Goal: Information Seeking & Learning: Learn about a topic

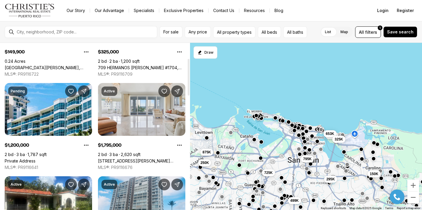
scroll to position [77, 0]
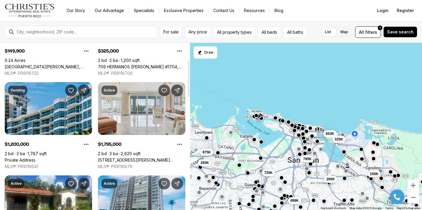
click at [35, 157] on link "Private Address" at bounding box center [20, 159] width 31 height 5
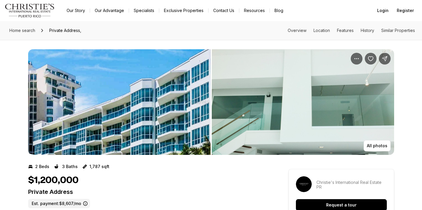
click at [123, 105] on img "View image gallery" at bounding box center [119, 102] width 182 height 106
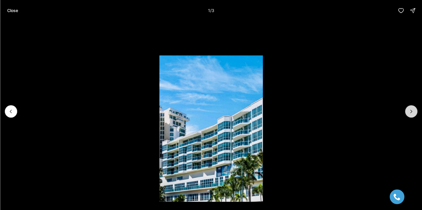
click at [410, 109] on icon "Next slide" at bounding box center [411, 112] width 6 height 6
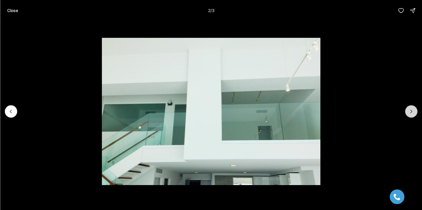
click at [410, 109] on icon "Next slide" at bounding box center [411, 112] width 6 height 6
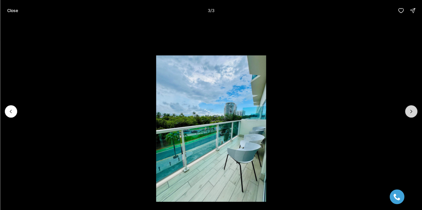
click at [410, 109] on div at bounding box center [411, 111] width 12 height 12
click at [408, 110] on div at bounding box center [411, 111] width 12 height 12
click at [8, 7] on button "Close" at bounding box center [13, 11] width 18 height 12
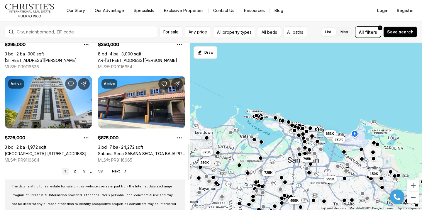
scroll to position [457, 0]
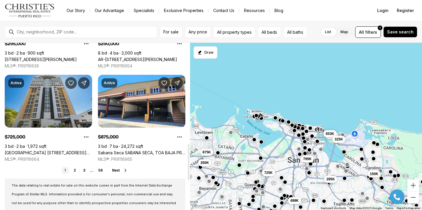
click at [17, 150] on link "Plaza Athenee 101 ORTEGON AVENUE #402, GUAYNABO PR, 00966" at bounding box center [48, 152] width 87 height 5
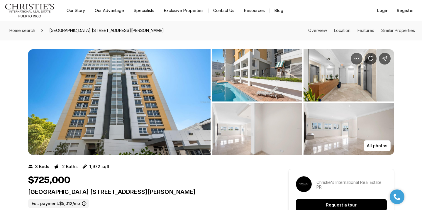
click at [129, 121] on img "View image gallery" at bounding box center [119, 102] width 182 height 106
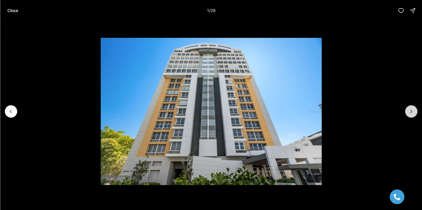
click at [413, 108] on button "Next slide" at bounding box center [411, 111] width 12 height 12
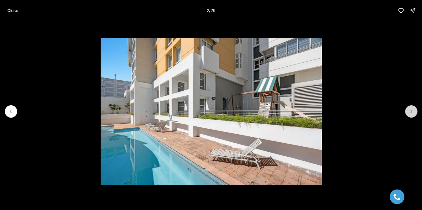
click at [412, 108] on button "Next slide" at bounding box center [411, 111] width 12 height 12
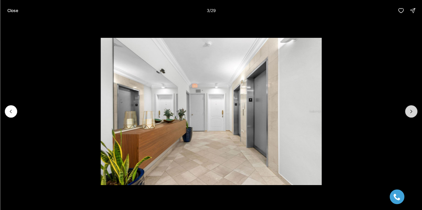
click at [414, 109] on button "Next slide" at bounding box center [411, 111] width 12 height 12
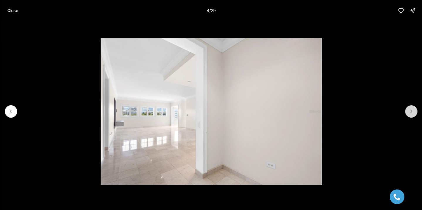
click at [414, 109] on button "Next slide" at bounding box center [411, 111] width 12 height 12
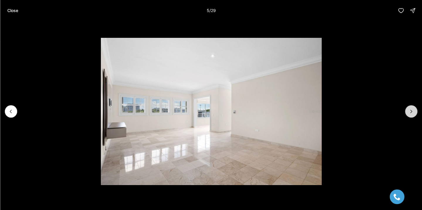
click at [414, 109] on button "Next slide" at bounding box center [411, 111] width 12 height 12
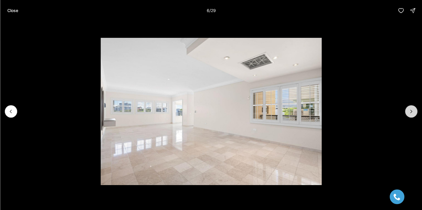
click at [414, 109] on button "Next slide" at bounding box center [411, 111] width 12 height 12
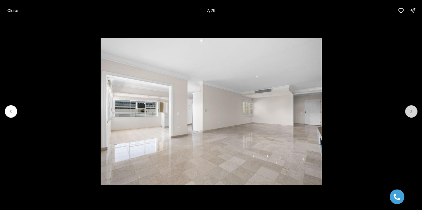
click at [414, 109] on button "Next slide" at bounding box center [411, 111] width 12 height 12
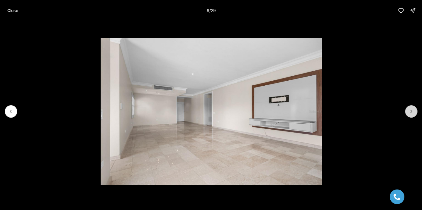
click at [414, 109] on button "Next slide" at bounding box center [411, 111] width 12 height 12
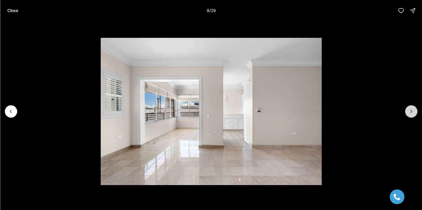
click at [414, 109] on button "Next slide" at bounding box center [411, 111] width 12 height 12
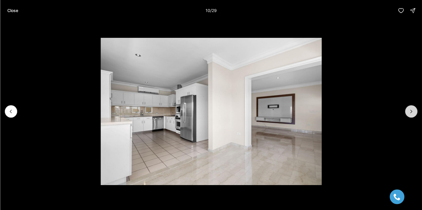
click at [414, 109] on button "Next slide" at bounding box center [411, 111] width 12 height 12
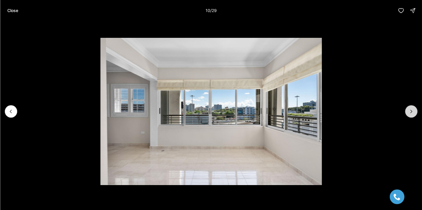
click at [414, 109] on button "Next slide" at bounding box center [411, 111] width 12 height 12
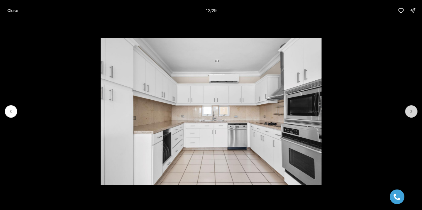
click at [414, 109] on button "Next slide" at bounding box center [411, 111] width 12 height 12
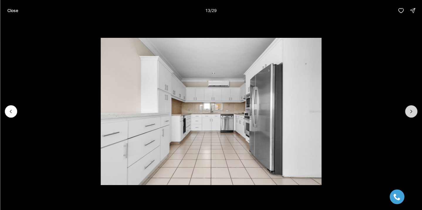
click at [414, 109] on button "Next slide" at bounding box center [411, 111] width 12 height 12
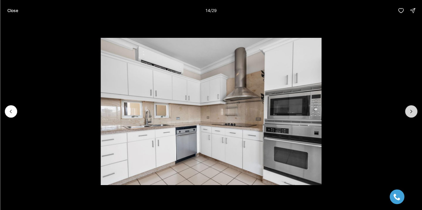
click at [414, 109] on icon "Next slide" at bounding box center [411, 112] width 6 height 6
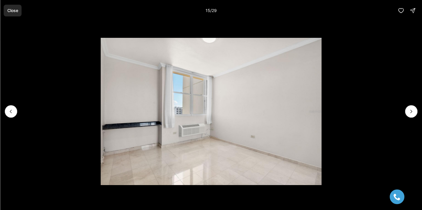
click at [6, 16] on button "Close" at bounding box center [13, 11] width 18 height 12
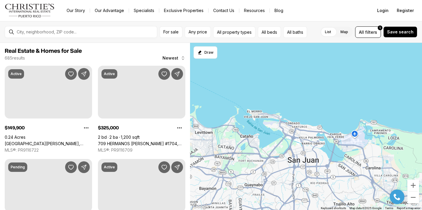
scroll to position [457, 0]
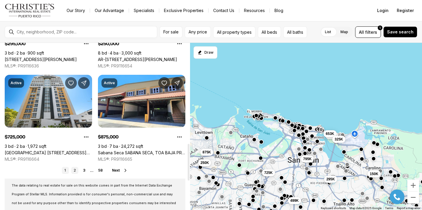
click at [76, 170] on link "2" at bounding box center [74, 170] width 7 height 7
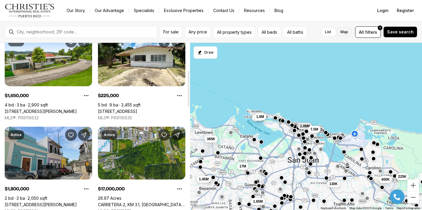
scroll to position [123, 0]
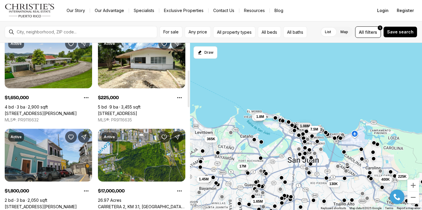
click at [57, 111] on link "201 REY GUSTAVO, LA VILLA DE TORRIMAR, GUAYNABO PR, 00969" at bounding box center [41, 113] width 72 height 5
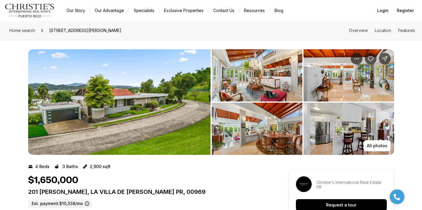
click at [103, 108] on img "View image gallery" at bounding box center [119, 102] width 182 height 106
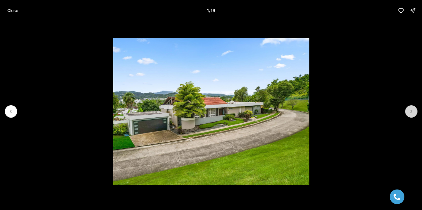
click at [414, 114] on icon "Next slide" at bounding box center [411, 112] width 6 height 6
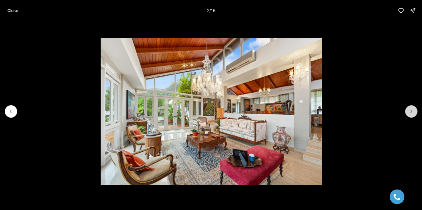
click at [414, 114] on button "Next slide" at bounding box center [411, 111] width 12 height 12
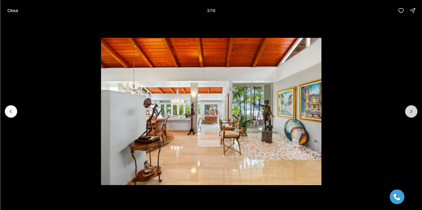
click at [414, 114] on button "Next slide" at bounding box center [411, 111] width 12 height 12
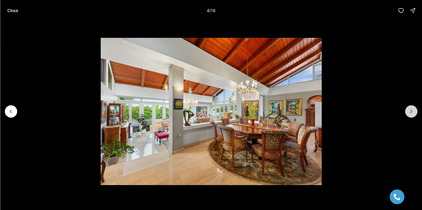
click at [414, 114] on button "Next slide" at bounding box center [411, 111] width 12 height 12
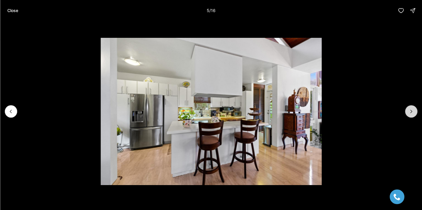
click at [414, 114] on button "Next slide" at bounding box center [411, 111] width 12 height 12
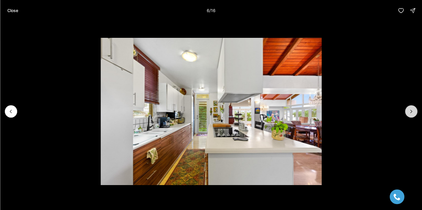
click at [414, 114] on button "Next slide" at bounding box center [411, 111] width 12 height 12
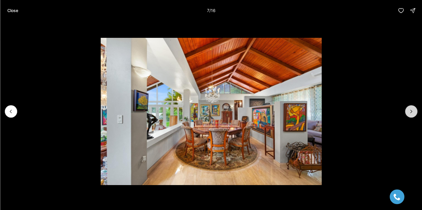
click at [414, 114] on button "Next slide" at bounding box center [411, 111] width 12 height 12
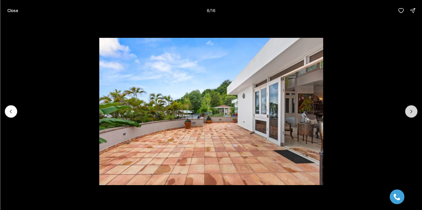
click at [414, 114] on button "Next slide" at bounding box center [411, 111] width 12 height 12
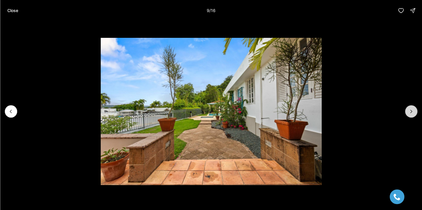
click at [414, 114] on icon "Next slide" at bounding box center [411, 112] width 6 height 6
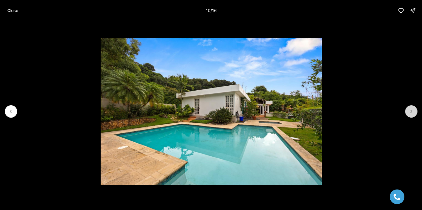
click at [414, 113] on icon "Next slide" at bounding box center [411, 112] width 6 height 6
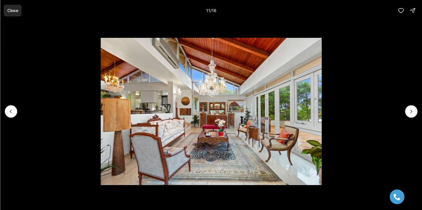
click at [8, 9] on p "Close" at bounding box center [12, 10] width 11 height 5
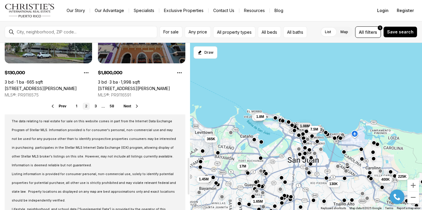
scroll to position [521, 0]
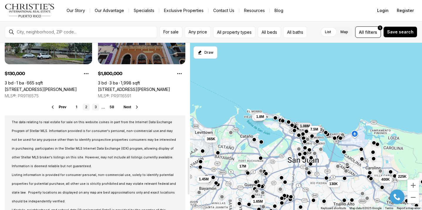
click at [96, 107] on link "3" at bounding box center [95, 107] width 7 height 7
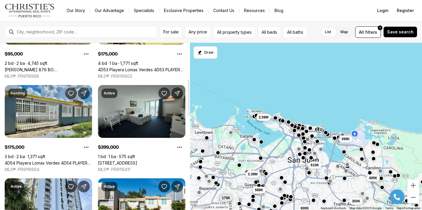
scroll to position [168, 0]
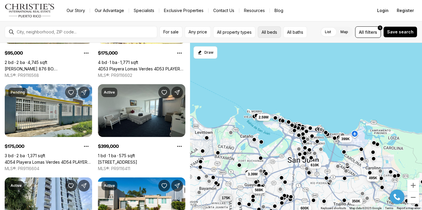
click at [268, 32] on button "All beds" at bounding box center [269, 31] width 23 height 11
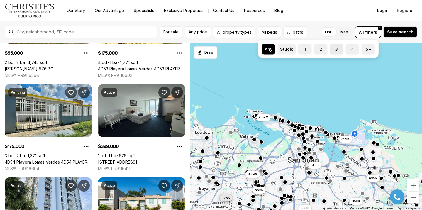
click at [333, 49] on button "3" at bounding box center [333, 47] width 6 height 6
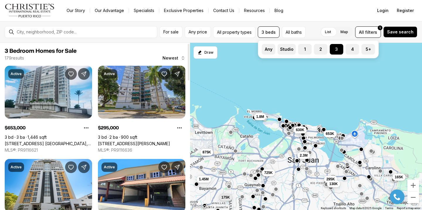
scroll to position [2, 0]
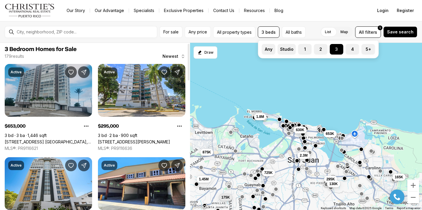
click at [57, 139] on link "3103 AVE. ISLA VERDE, CONDESA DEL MAR #1402, CAROLINA PR, 00979" at bounding box center [48, 141] width 87 height 5
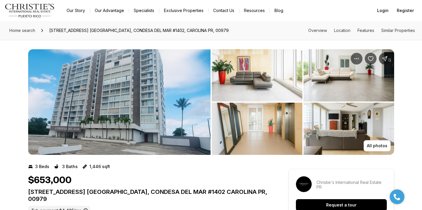
click at [77, 101] on img "View image gallery" at bounding box center [119, 102] width 182 height 106
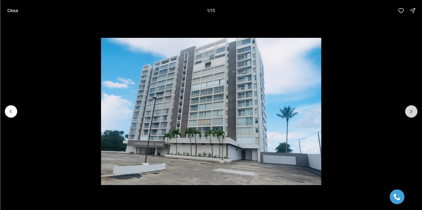
click at [410, 109] on icon "Next slide" at bounding box center [411, 112] width 6 height 6
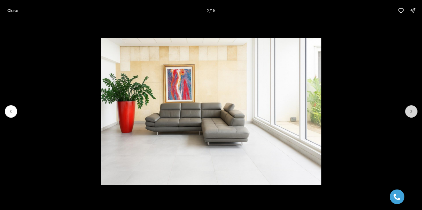
click at [410, 109] on icon "Next slide" at bounding box center [411, 112] width 6 height 6
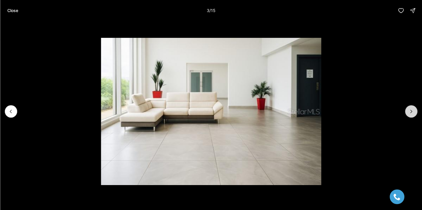
click at [410, 108] on button "Next slide" at bounding box center [411, 111] width 12 height 12
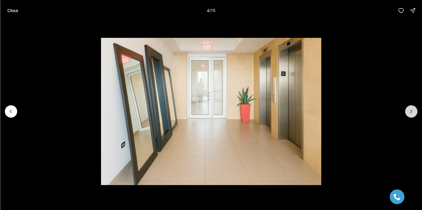
click at [410, 108] on button "Next slide" at bounding box center [411, 111] width 12 height 12
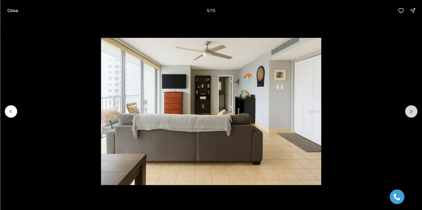
click at [409, 108] on button "Next slide" at bounding box center [411, 111] width 12 height 12
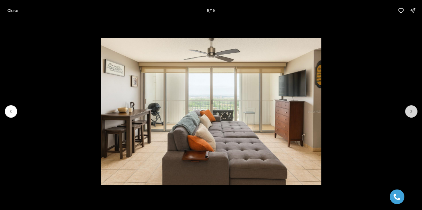
click at [409, 108] on button "Next slide" at bounding box center [411, 111] width 12 height 12
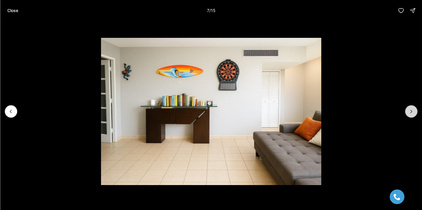
click at [409, 108] on button "Next slide" at bounding box center [411, 111] width 12 height 12
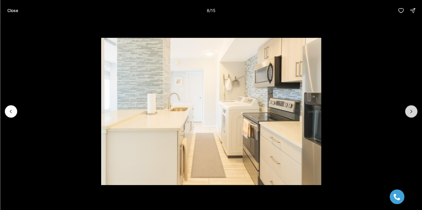
click at [409, 108] on button "Next slide" at bounding box center [411, 111] width 12 height 12
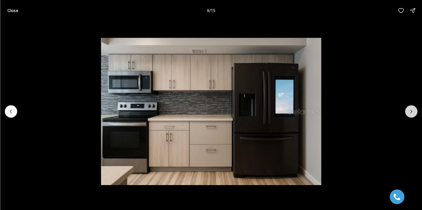
click at [409, 107] on button "Next slide" at bounding box center [411, 111] width 12 height 12
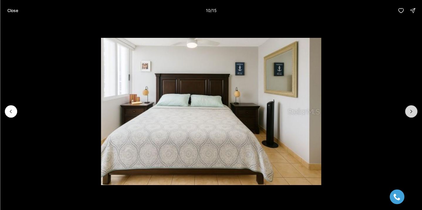
click at [409, 107] on button "Next slide" at bounding box center [411, 111] width 12 height 12
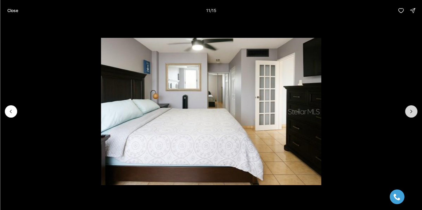
click at [408, 107] on button "Next slide" at bounding box center [411, 111] width 12 height 12
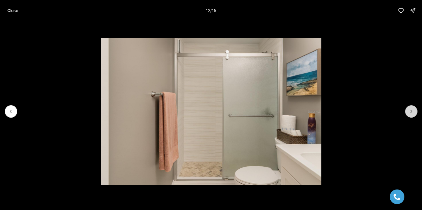
click at [408, 107] on button "Next slide" at bounding box center [411, 111] width 12 height 12
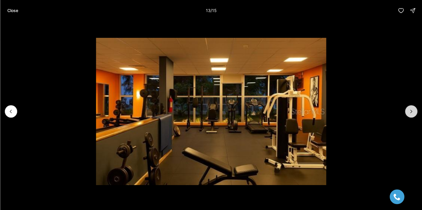
click at [408, 107] on button "Next slide" at bounding box center [411, 111] width 12 height 12
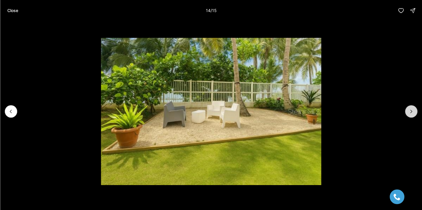
click at [408, 107] on button "Next slide" at bounding box center [411, 111] width 12 height 12
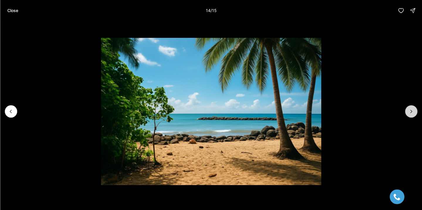
click at [408, 107] on div at bounding box center [411, 111] width 12 height 12
click at [8, 9] on p "Close" at bounding box center [12, 10] width 11 height 5
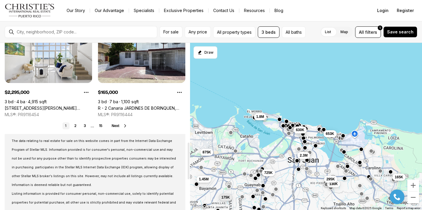
scroll to position [436, 0]
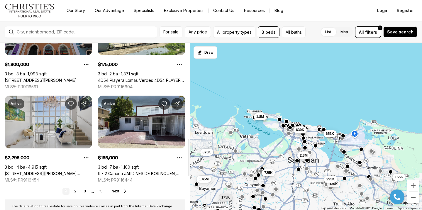
click at [72, 171] on link "[STREET_ADDRESS][PERSON_NAME][PERSON_NAME]" at bounding box center [48, 173] width 87 height 5
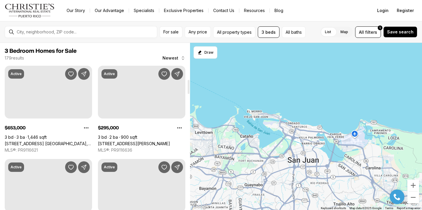
scroll to position [436, 0]
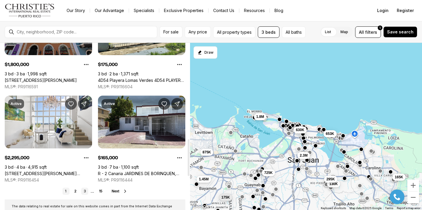
click at [84, 192] on link "3" at bounding box center [84, 191] width 7 height 7
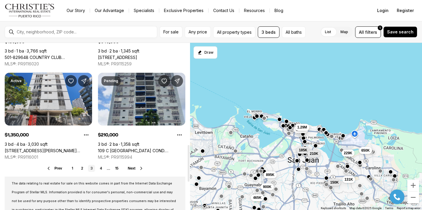
scroll to position [463, 0]
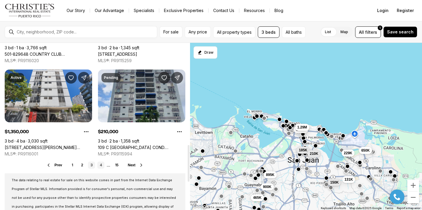
click at [102, 165] on link "4" at bounding box center [100, 165] width 7 height 7
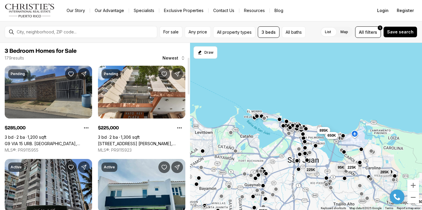
scroll to position [89, 0]
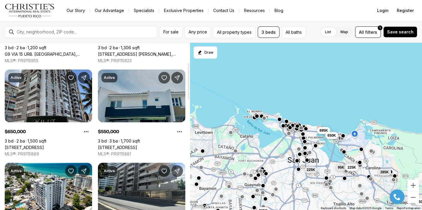
click at [127, 145] on link "[STREET_ADDRESS]" at bounding box center [117, 147] width 39 height 5
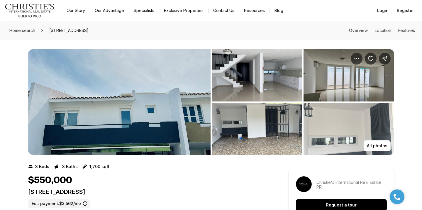
click at [127, 93] on img "View image gallery" at bounding box center [119, 102] width 182 height 106
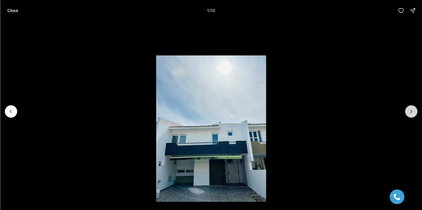
click at [411, 109] on icon "Next slide" at bounding box center [411, 112] width 6 height 6
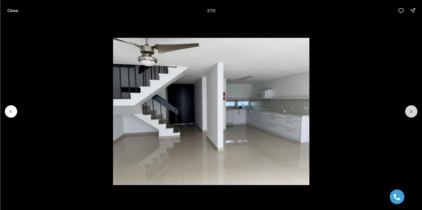
click at [411, 109] on icon "Next slide" at bounding box center [411, 112] width 6 height 6
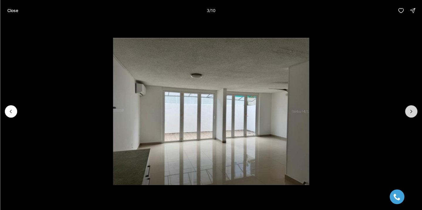
click at [411, 109] on icon "Next slide" at bounding box center [411, 112] width 6 height 6
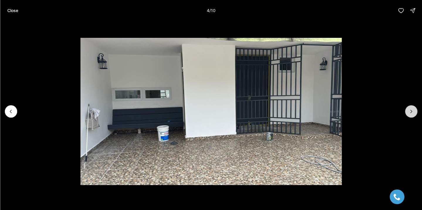
click at [411, 109] on icon "Next slide" at bounding box center [411, 112] width 6 height 6
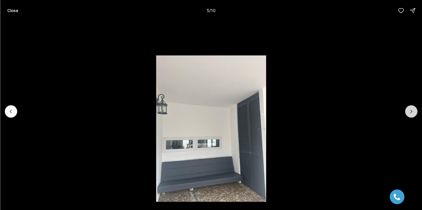
click at [411, 109] on icon "Next slide" at bounding box center [411, 112] width 6 height 6
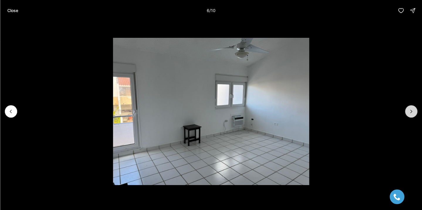
click at [411, 109] on icon "Next slide" at bounding box center [411, 112] width 6 height 6
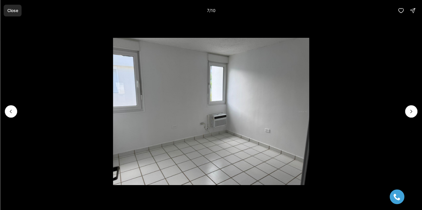
click at [9, 12] on p "Close" at bounding box center [12, 10] width 11 height 5
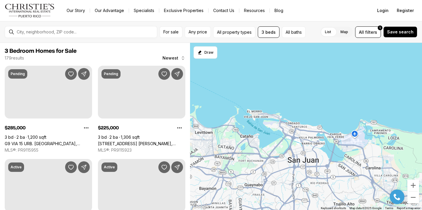
scroll to position [89, 0]
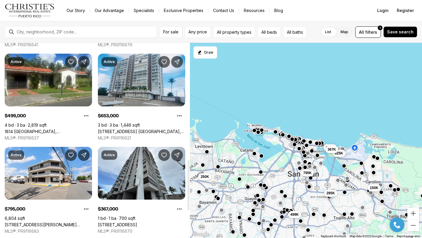
scroll to position [454, 0]
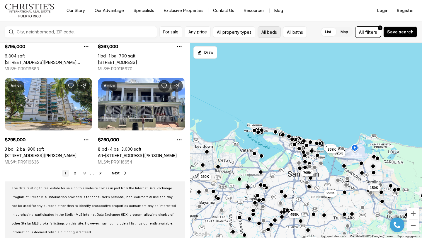
click at [272, 30] on button "All beds" at bounding box center [269, 31] width 23 height 11
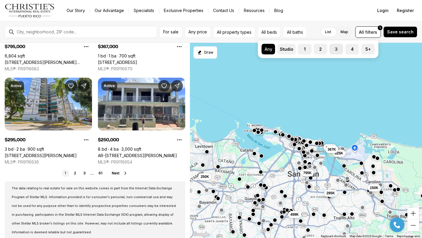
click at [331, 49] on button "3" at bounding box center [333, 47] width 6 height 6
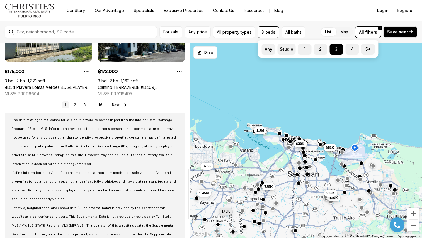
scroll to position [560, 0]
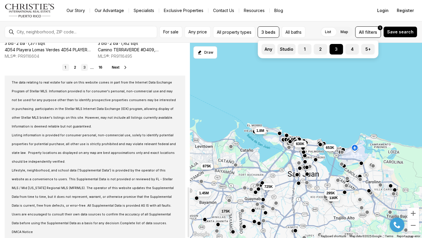
click at [85, 69] on link "3" at bounding box center [84, 67] width 7 height 7
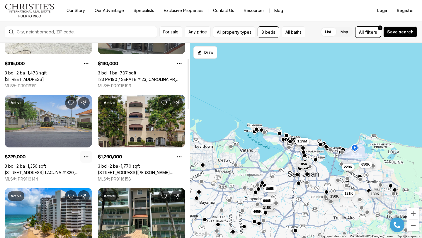
scroll to position [65, 0]
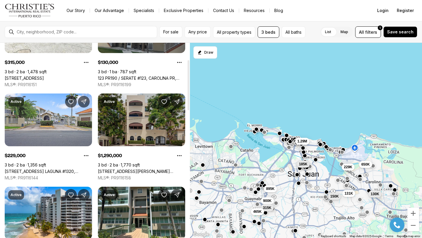
click at [143, 169] on link "14 CERVANTES #2, SAN JUAN PR, 00907" at bounding box center [141, 171] width 87 height 5
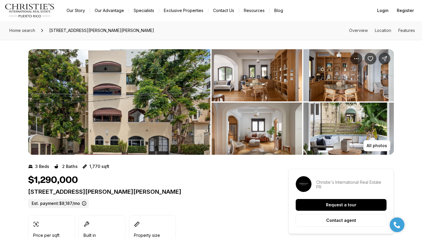
click at [143, 134] on img "View image gallery" at bounding box center [119, 102] width 182 height 106
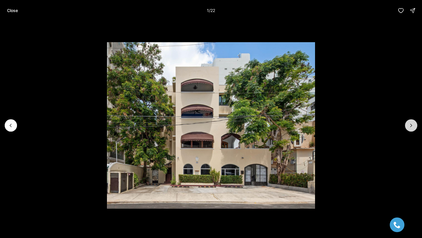
click at [410, 122] on button "Next slide" at bounding box center [411, 125] width 12 height 12
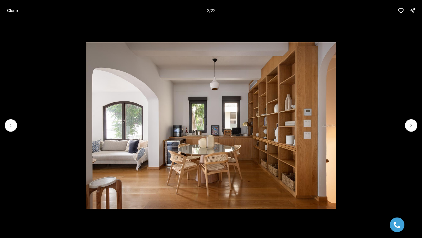
click at [18, 129] on li "2 of 22" at bounding box center [211, 125] width 422 height 209
click at [16, 127] on button "Previous slide" at bounding box center [11, 125] width 12 height 12
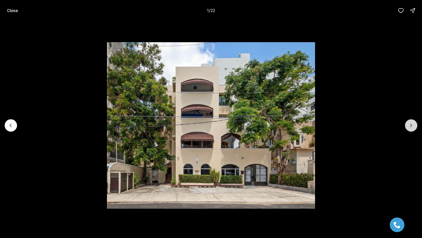
click at [414, 126] on icon "Next slide" at bounding box center [412, 126] width 6 height 6
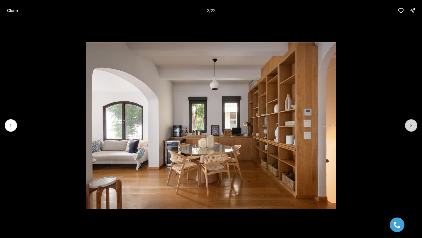
click at [414, 126] on icon "Next slide" at bounding box center [412, 126] width 6 height 6
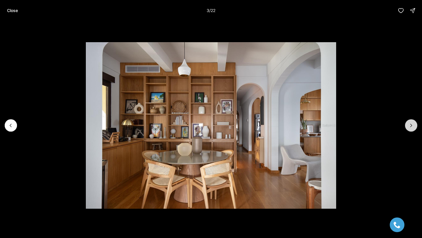
click at [414, 126] on icon "Next slide" at bounding box center [412, 126] width 6 height 6
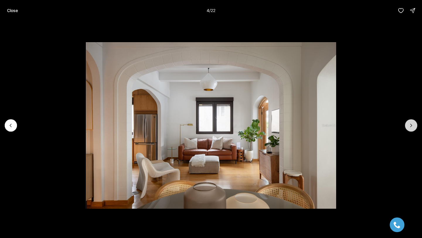
click at [414, 126] on icon "Next slide" at bounding box center [412, 126] width 6 height 6
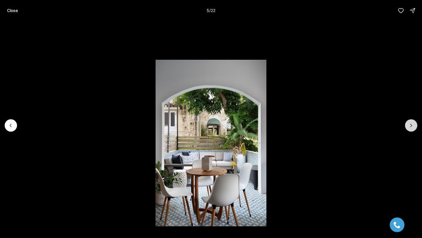
click at [413, 126] on icon "Next slide" at bounding box center [412, 126] width 6 height 6
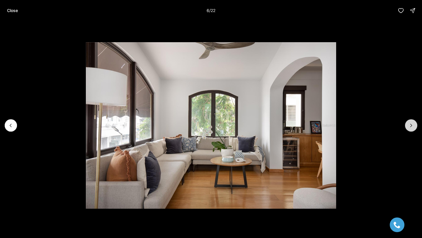
click at [413, 126] on icon "Next slide" at bounding box center [412, 126] width 6 height 6
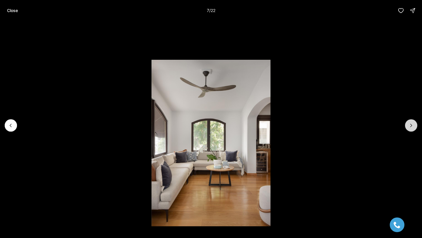
click at [413, 126] on icon "Next slide" at bounding box center [412, 126] width 6 height 6
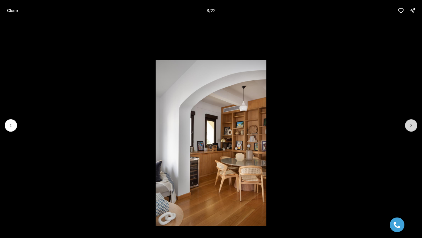
click at [413, 126] on icon "Next slide" at bounding box center [412, 126] width 6 height 6
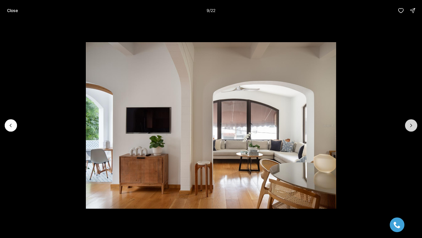
click at [413, 126] on icon "Next slide" at bounding box center [412, 126] width 6 height 6
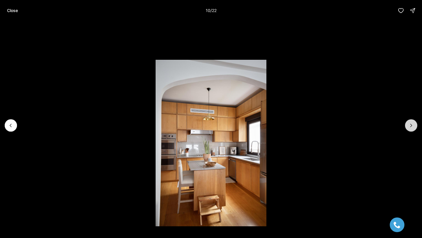
click at [413, 126] on icon "Next slide" at bounding box center [412, 126] width 6 height 6
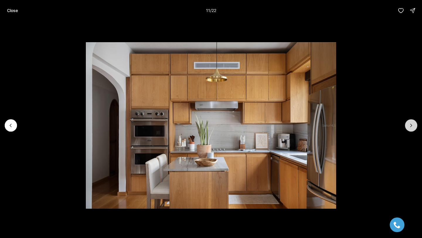
click at [413, 126] on icon "Next slide" at bounding box center [412, 126] width 6 height 6
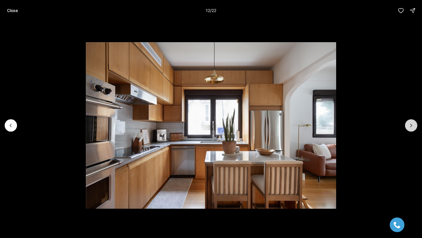
click at [413, 126] on icon "Next slide" at bounding box center [412, 126] width 6 height 6
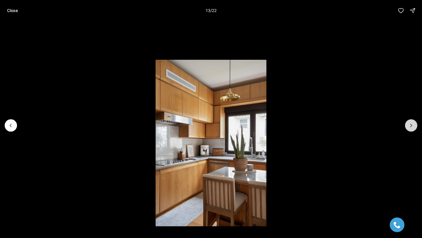
click at [413, 126] on icon "Next slide" at bounding box center [412, 126] width 6 height 6
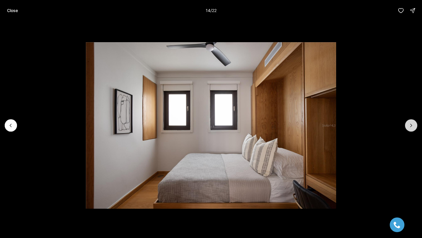
click at [413, 126] on icon "Next slide" at bounding box center [412, 126] width 6 height 6
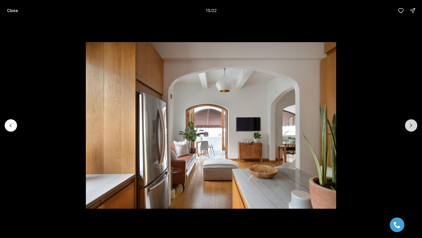
click at [413, 126] on icon "Next slide" at bounding box center [412, 126] width 6 height 6
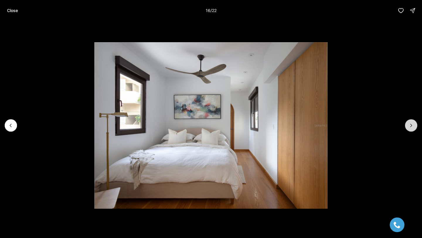
click at [413, 126] on icon "Next slide" at bounding box center [412, 126] width 6 height 6
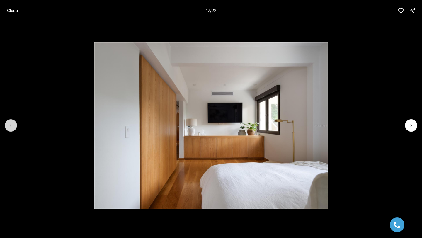
click at [12, 125] on icon "Previous slide" at bounding box center [11, 126] width 6 height 6
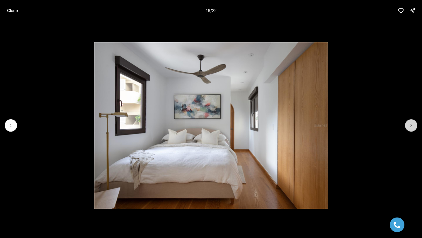
click at [409, 126] on icon "Next slide" at bounding box center [412, 126] width 6 height 6
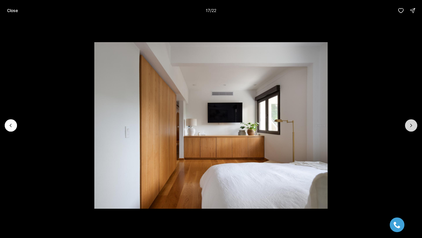
click at [409, 126] on icon "Next slide" at bounding box center [412, 126] width 6 height 6
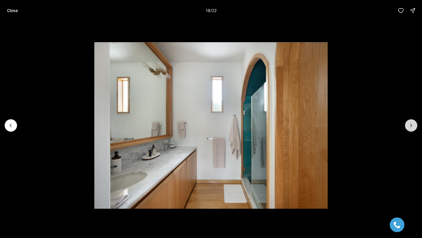
click at [409, 126] on icon "Next slide" at bounding box center [412, 126] width 6 height 6
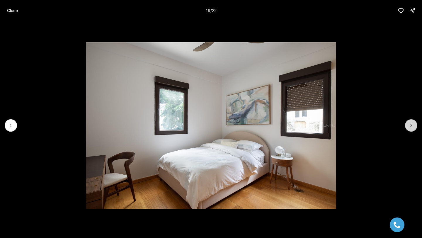
click at [409, 126] on icon "Next slide" at bounding box center [412, 126] width 6 height 6
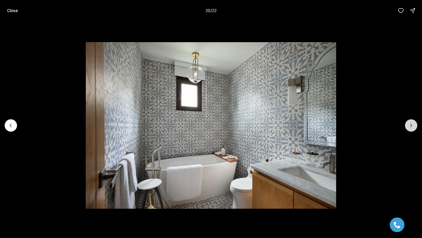
click at [409, 126] on icon "Next slide" at bounding box center [412, 126] width 6 height 6
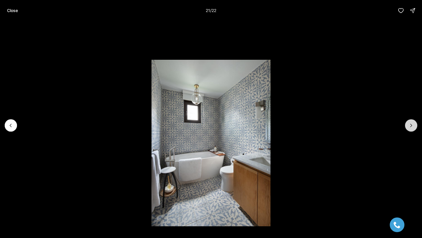
click at [409, 126] on icon "Next slide" at bounding box center [412, 126] width 6 height 6
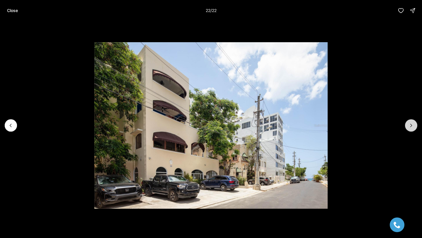
click at [409, 126] on div at bounding box center [411, 125] width 12 height 12
click at [11, 12] on p "Close" at bounding box center [12, 10] width 11 height 5
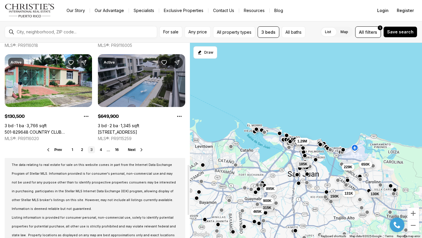
scroll to position [488, 0]
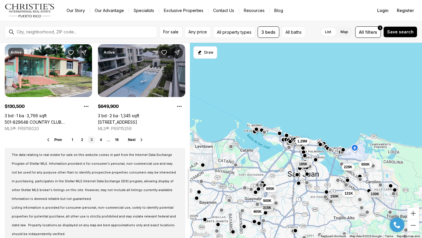
click at [131, 120] on link "[STREET_ADDRESS]" at bounding box center [117, 122] width 39 height 5
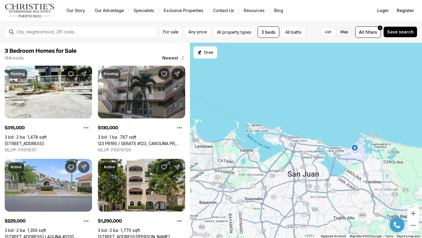
scroll to position [488, 0]
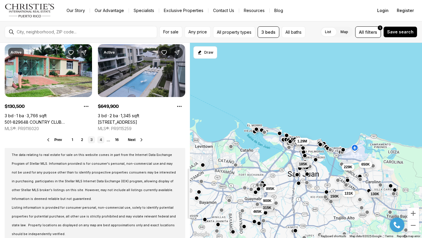
click at [100, 139] on link "4" at bounding box center [100, 139] width 7 height 7
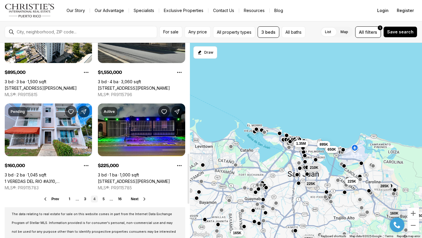
scroll to position [427, 0]
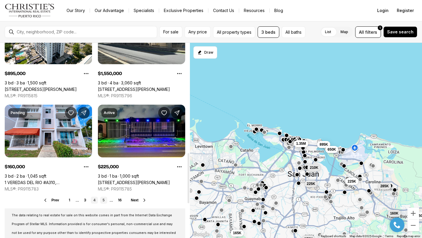
click at [102, 198] on link "5" at bounding box center [103, 200] width 7 height 7
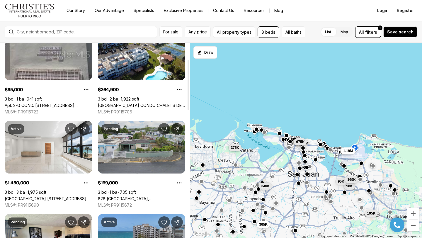
scroll to position [93, 0]
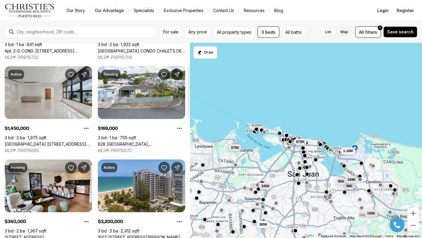
click at [60, 142] on link "[GEOGRAPHIC_DATA] [STREET_ADDRESS][PERSON_NAME]" at bounding box center [48, 144] width 87 height 5
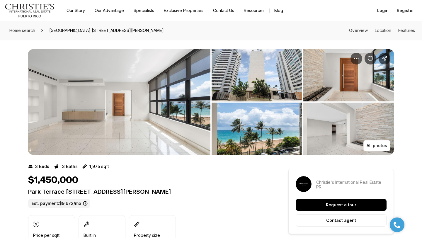
click at [60, 100] on img "View image gallery" at bounding box center [119, 102] width 182 height 106
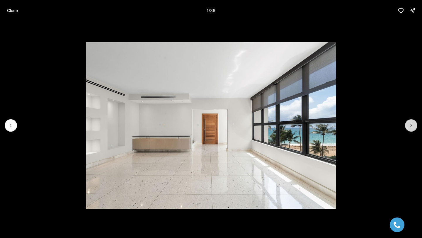
click at [408, 124] on button "Next slide" at bounding box center [411, 125] width 12 height 12
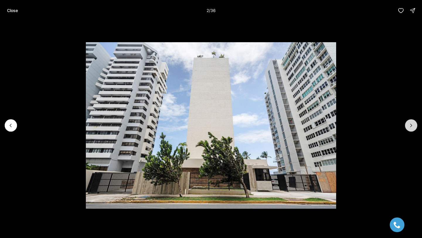
click at [408, 124] on button "Next slide" at bounding box center [411, 125] width 12 height 12
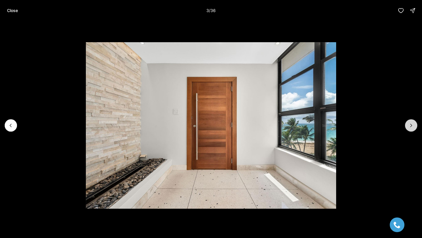
click at [408, 124] on button "Next slide" at bounding box center [411, 125] width 12 height 12
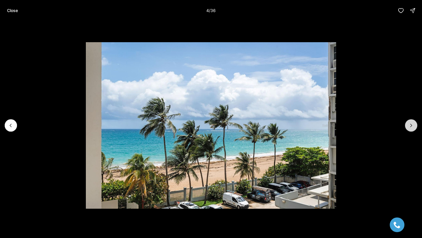
click at [408, 124] on button "Next slide" at bounding box center [411, 125] width 12 height 12
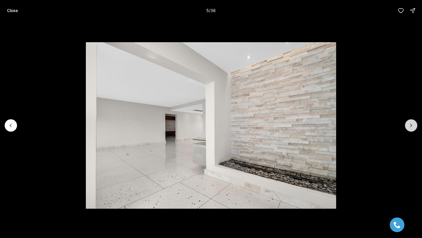
click at [408, 124] on button "Next slide" at bounding box center [411, 125] width 12 height 12
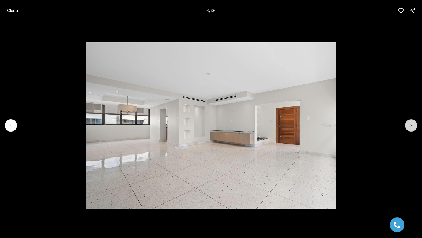
click at [408, 124] on button "Next slide" at bounding box center [411, 125] width 12 height 12
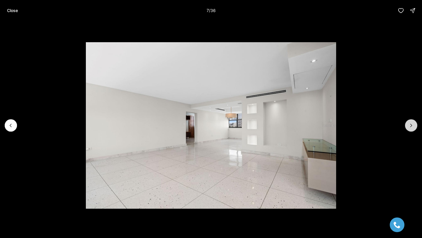
click at [408, 124] on button "Next slide" at bounding box center [411, 125] width 12 height 12
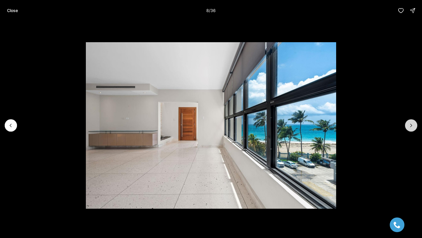
click at [408, 124] on button "Next slide" at bounding box center [411, 125] width 12 height 12
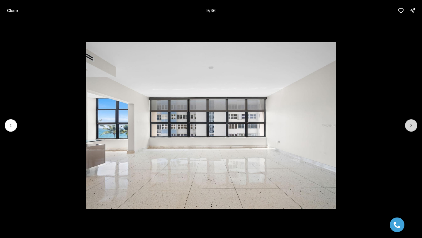
click at [408, 124] on button "Next slide" at bounding box center [411, 125] width 12 height 12
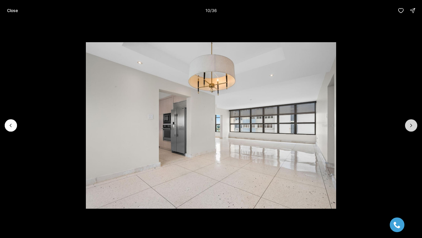
click at [408, 124] on button "Next slide" at bounding box center [411, 125] width 12 height 12
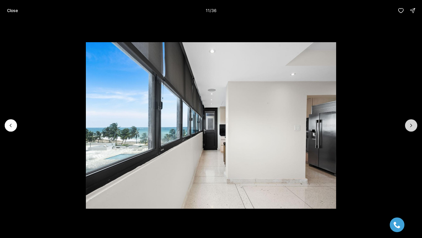
click at [408, 124] on button "Next slide" at bounding box center [411, 125] width 12 height 12
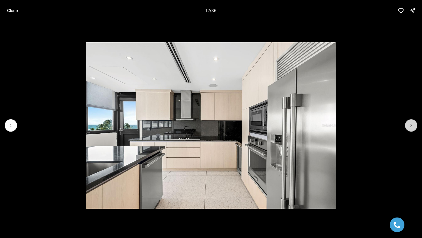
click at [408, 124] on button "Next slide" at bounding box center [411, 125] width 12 height 12
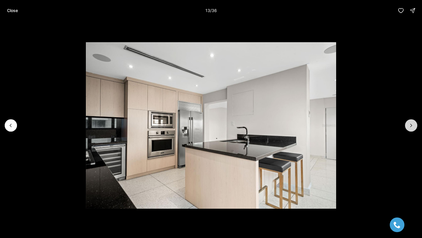
click at [408, 124] on button "Next slide" at bounding box center [411, 125] width 12 height 12
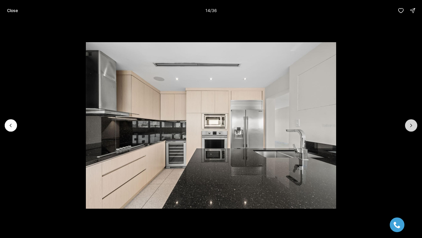
click at [408, 124] on button "Next slide" at bounding box center [411, 125] width 12 height 12
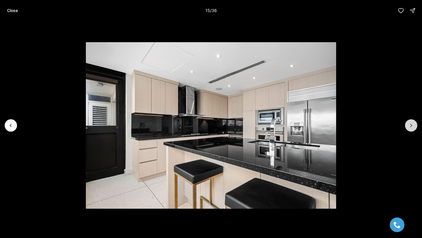
click at [408, 124] on button "Next slide" at bounding box center [411, 125] width 12 height 12
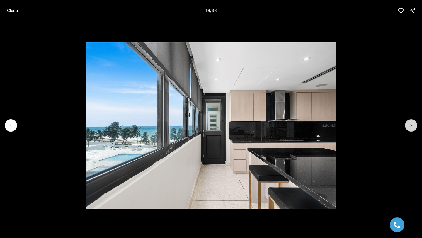
click at [408, 124] on button "Next slide" at bounding box center [411, 125] width 12 height 12
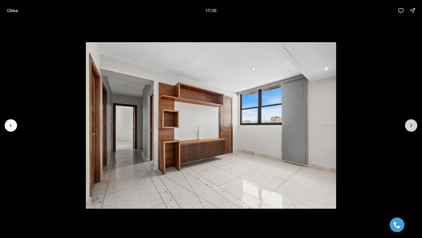
click at [408, 124] on button "Next slide" at bounding box center [411, 125] width 12 height 12
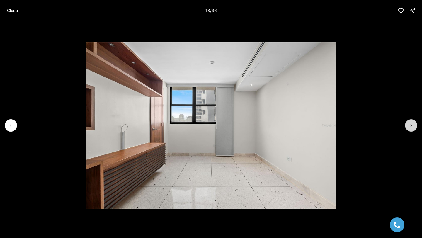
click at [408, 124] on button "Next slide" at bounding box center [411, 125] width 12 height 12
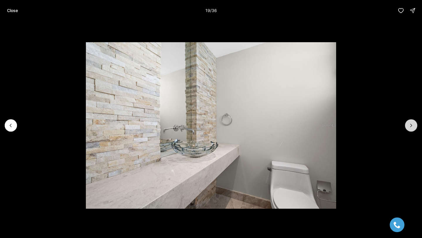
click at [408, 124] on button "Next slide" at bounding box center [411, 125] width 12 height 12
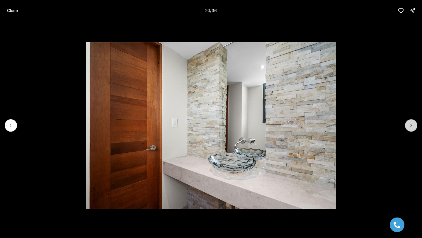
click at [408, 124] on button "Next slide" at bounding box center [411, 125] width 12 height 12
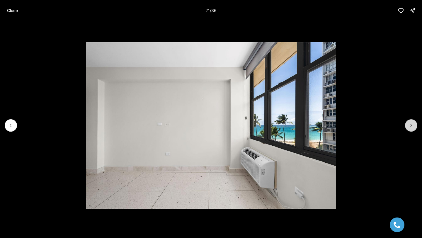
click at [408, 124] on button "Next slide" at bounding box center [411, 125] width 12 height 12
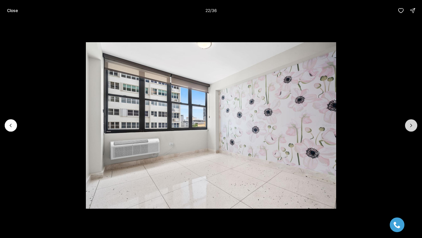
click at [408, 124] on button "Next slide" at bounding box center [411, 125] width 12 height 12
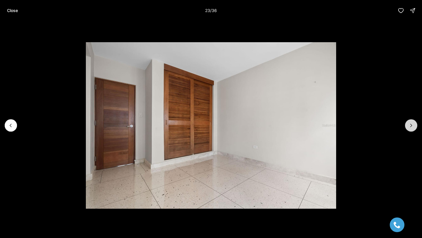
click at [408, 124] on button "Next slide" at bounding box center [411, 125] width 12 height 12
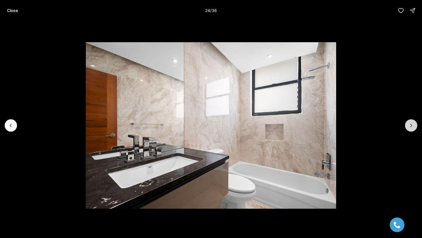
click at [408, 124] on button "Next slide" at bounding box center [411, 125] width 12 height 12
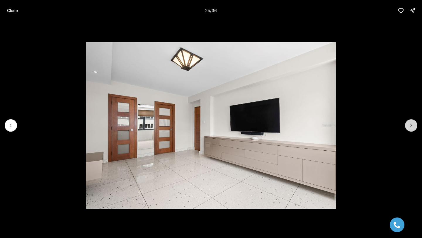
click at [407, 124] on button "Next slide" at bounding box center [411, 125] width 12 height 12
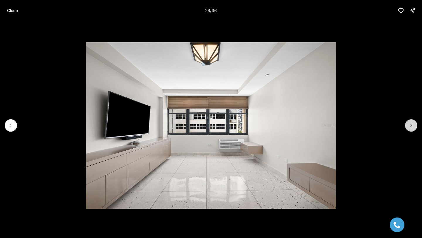
click at [407, 124] on button "Next slide" at bounding box center [411, 125] width 12 height 12
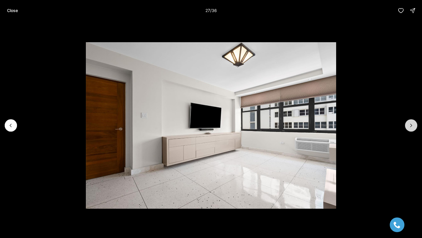
click at [407, 124] on button "Next slide" at bounding box center [411, 125] width 12 height 12
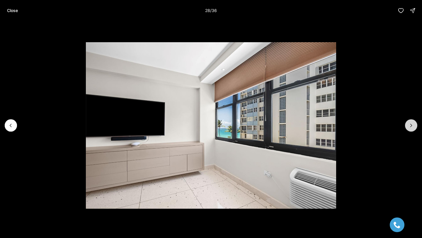
click at [407, 124] on button "Next slide" at bounding box center [411, 125] width 12 height 12
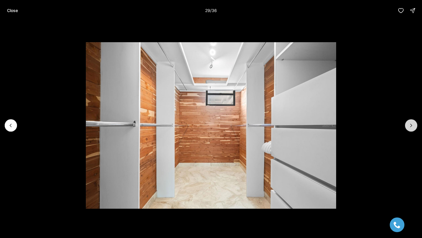
click at [407, 124] on button "Next slide" at bounding box center [411, 125] width 12 height 12
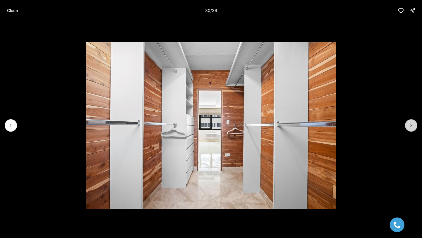
click at [407, 124] on button "Next slide" at bounding box center [411, 125] width 12 height 12
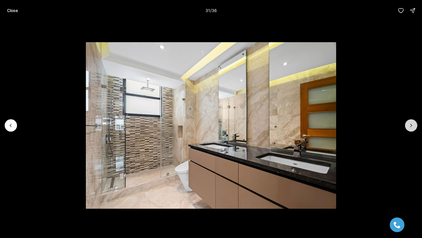
click at [407, 124] on button "Next slide" at bounding box center [411, 125] width 12 height 12
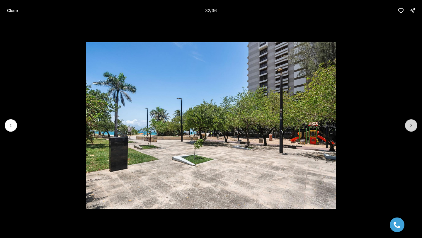
click at [407, 124] on button "Next slide" at bounding box center [411, 125] width 12 height 12
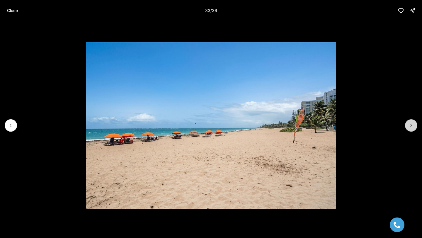
click at [407, 124] on button "Next slide" at bounding box center [411, 125] width 12 height 12
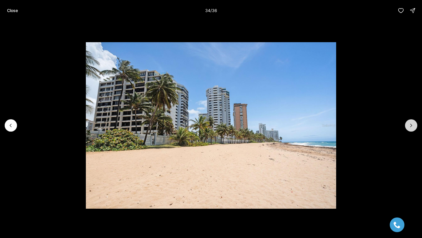
click at [415, 126] on button "Next slide" at bounding box center [411, 125] width 12 height 12
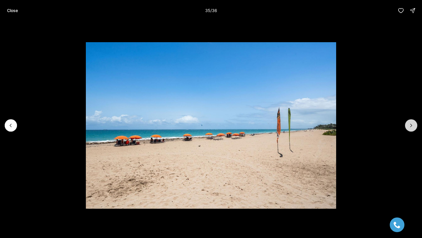
click at [415, 126] on button "Next slide" at bounding box center [411, 125] width 12 height 12
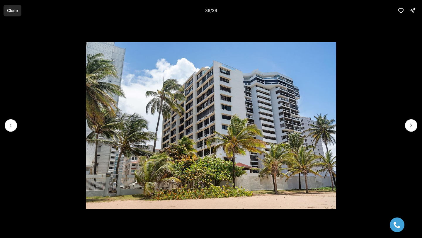
click at [15, 9] on p "Close" at bounding box center [12, 10] width 11 height 5
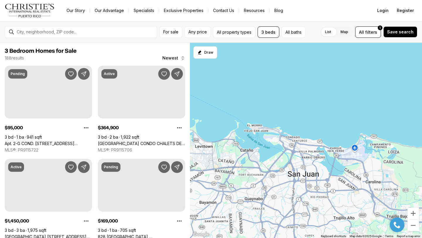
scroll to position [93, 0]
